Goal: Task Accomplishment & Management: Manage account settings

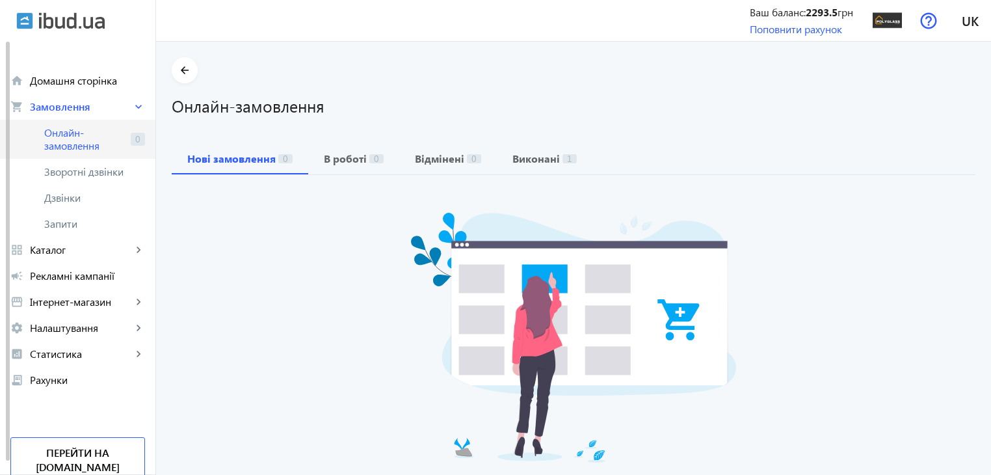
click at [100, 153] on link "Онлайн-замовлення 0" at bounding box center [77, 139] width 155 height 39
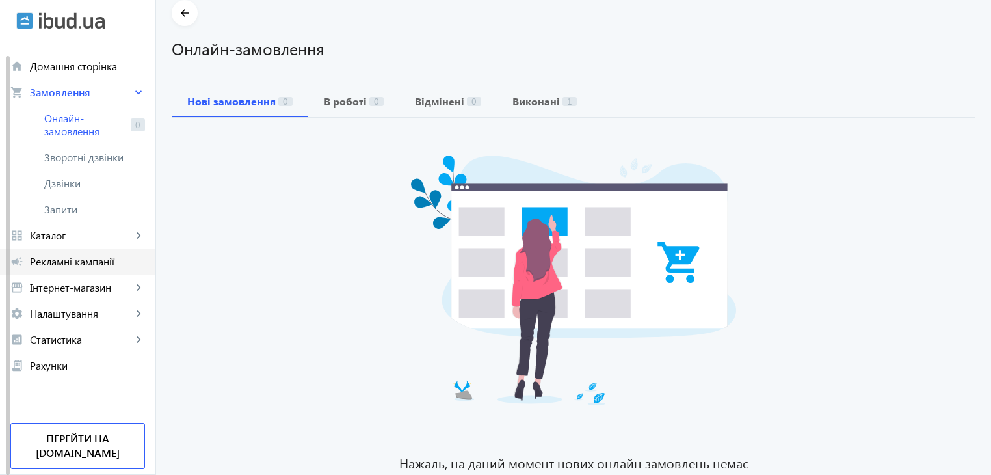
scroll to position [109, 0]
